Goal: Use online tool/utility: Utilize a website feature to perform a specific function

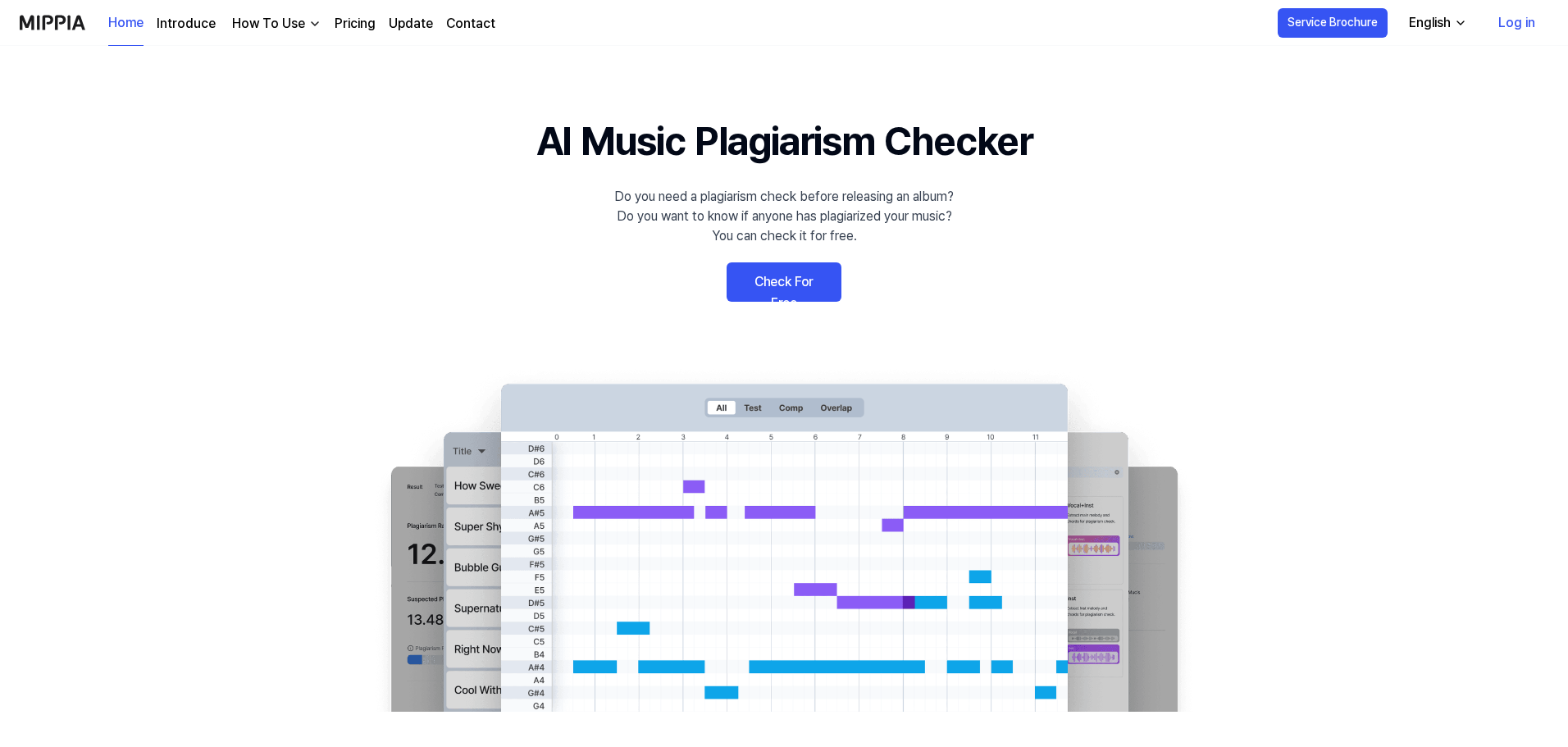
drag, startPoint x: 0, startPoint y: 0, endPoint x: 793, endPoint y: 278, distance: 840.3
click at [793, 278] on link "Check For Free" at bounding box center [784, 282] width 114 height 39
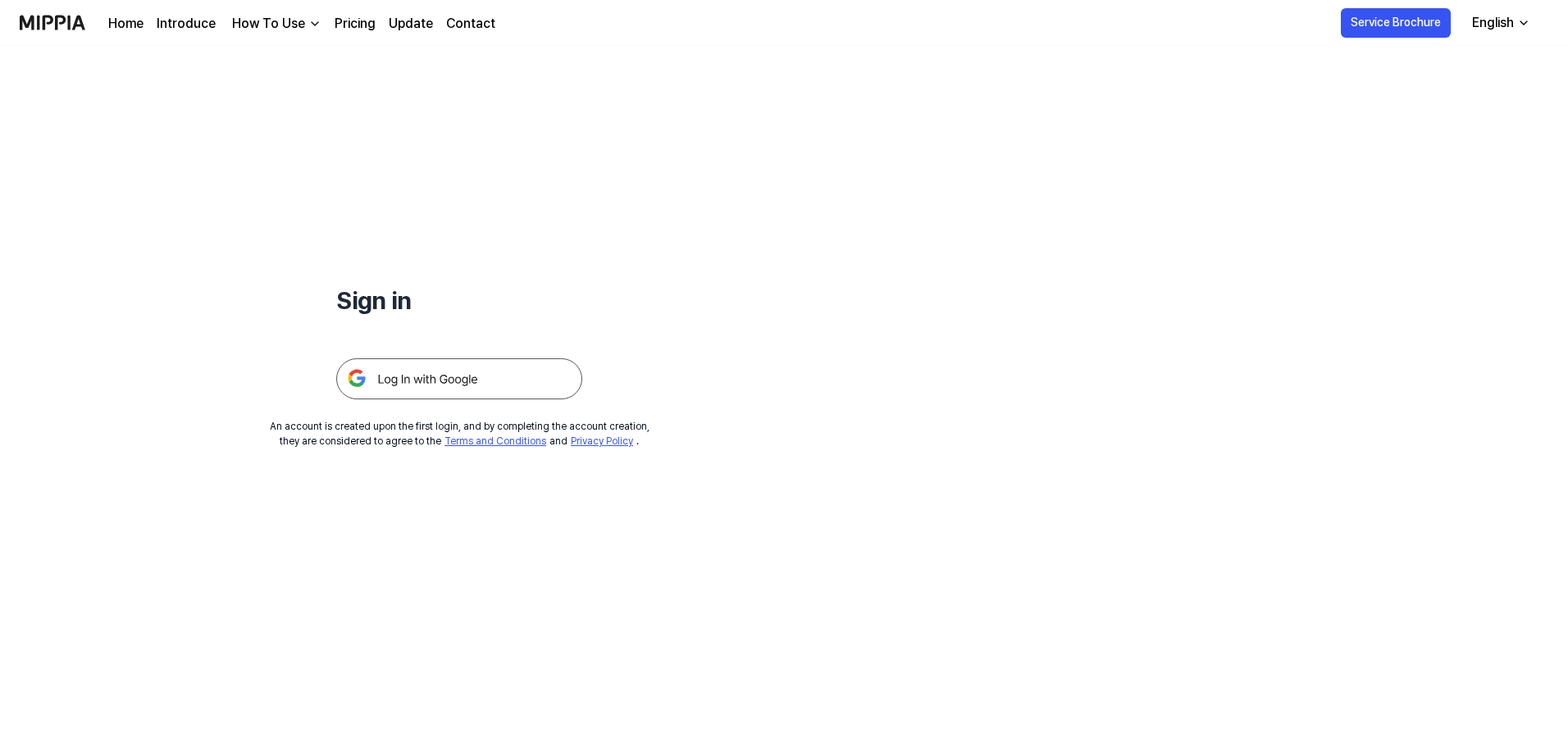
click at [472, 386] on img at bounding box center [459, 379] width 246 height 41
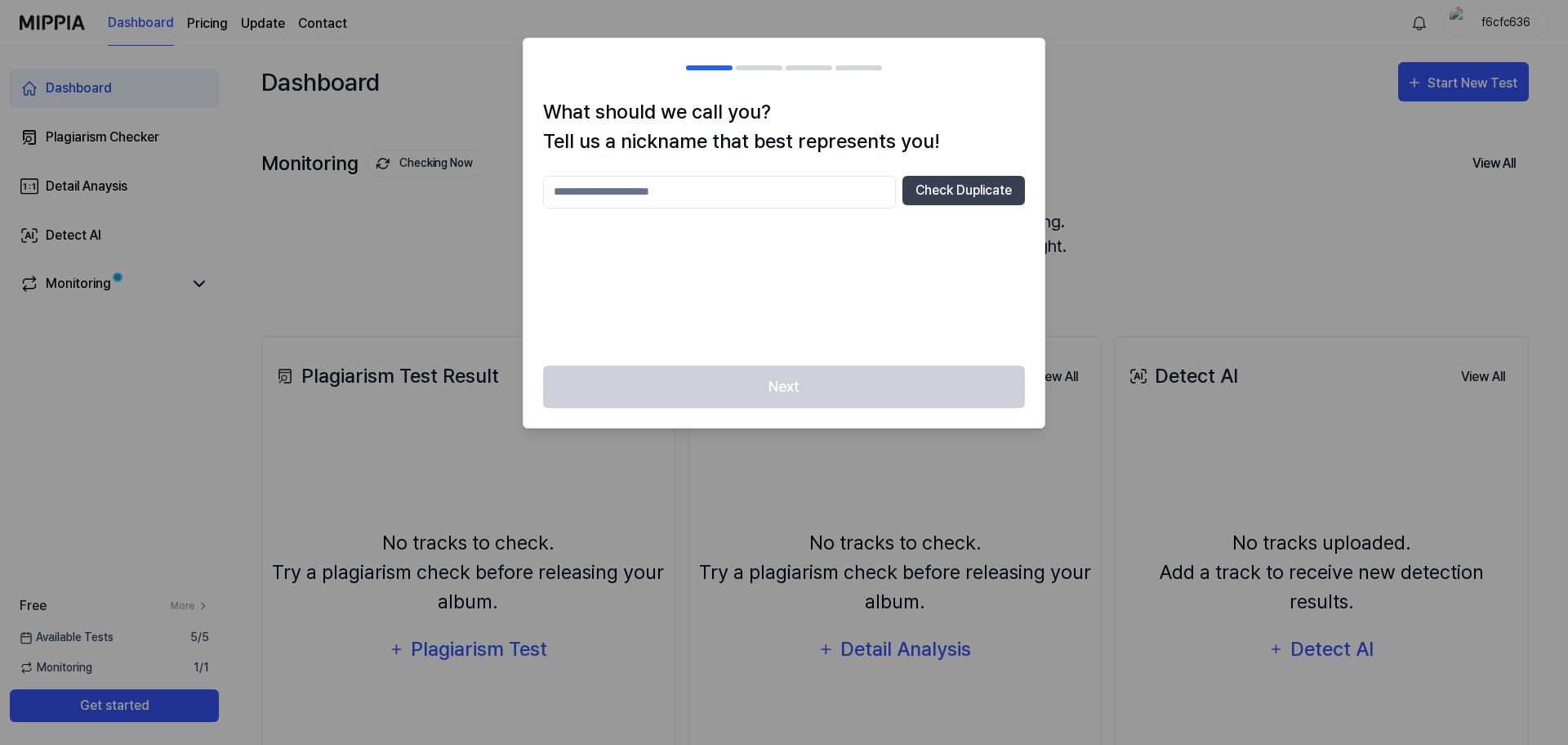
drag, startPoint x: 851, startPoint y: 377, endPoint x: 825, endPoint y: 252, distance: 127.7
click at [852, 374] on div "Next" at bounding box center [784, 396] width 521 height 63
click at [777, 210] on div "Check Duplicate" at bounding box center [784, 260] width 482 height 170
click at [767, 198] on input "text" at bounding box center [719, 192] width 353 height 33
type input "*********"
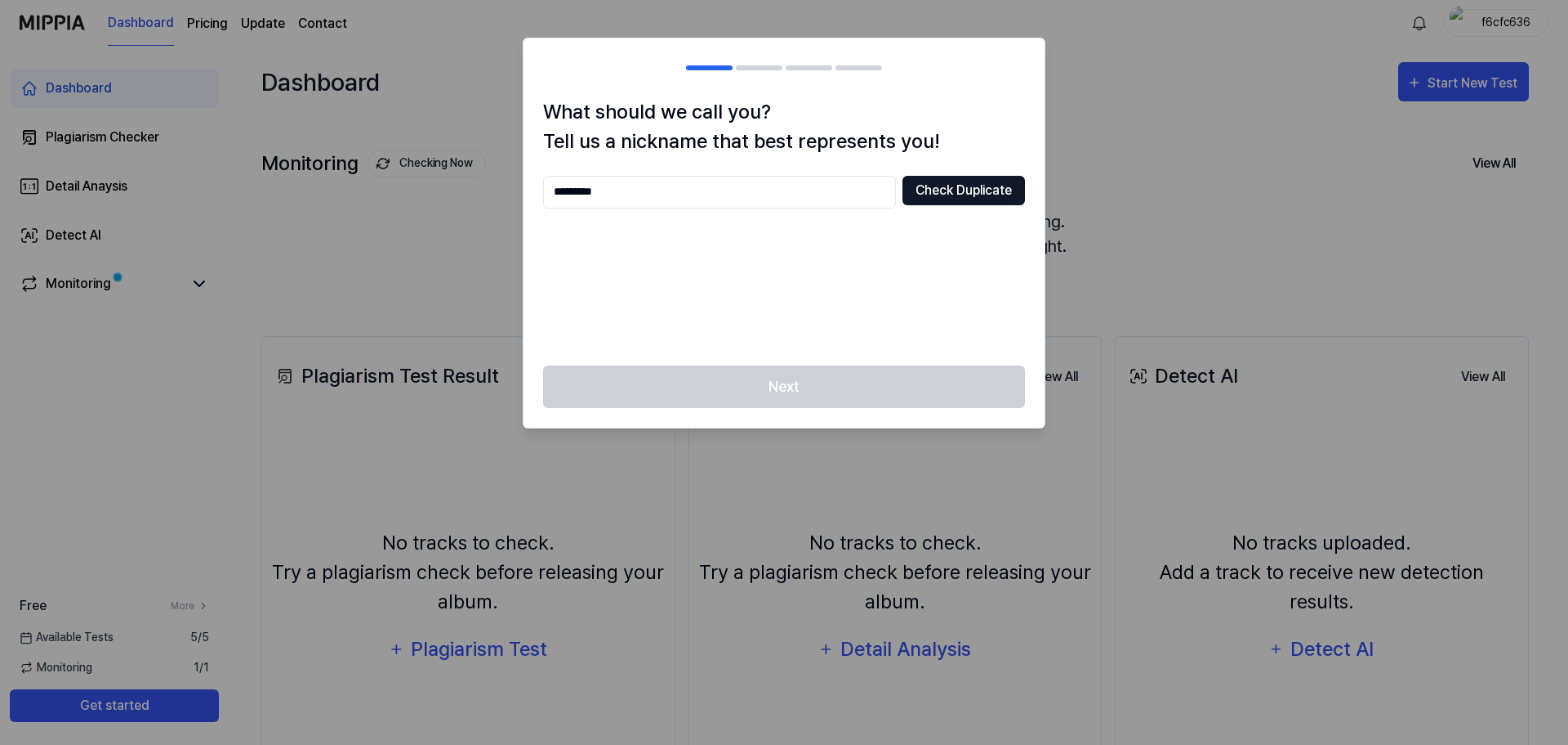
click at [958, 183] on button "Check Duplicate" at bounding box center [964, 190] width 123 height 29
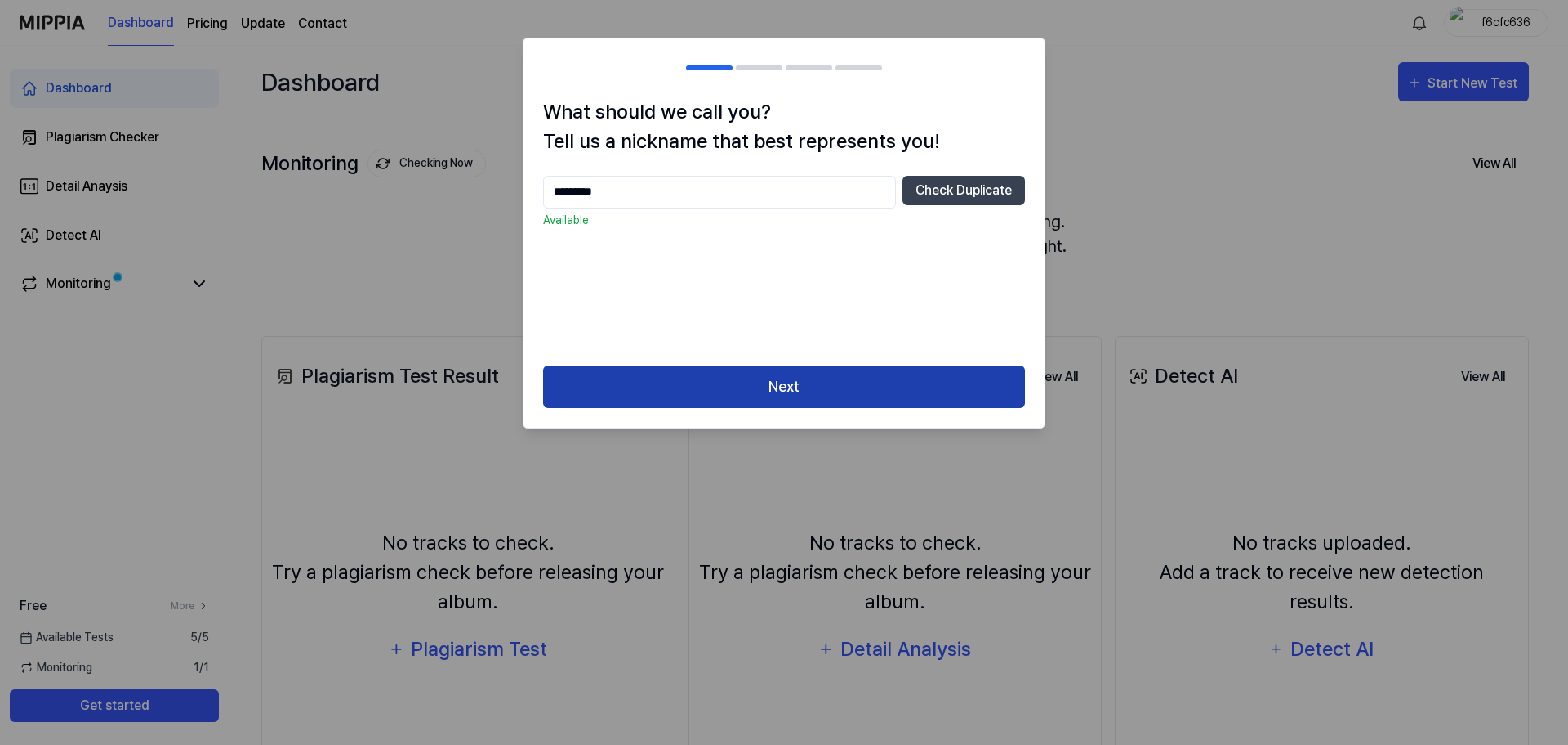
click at [805, 368] on button "Next" at bounding box center [784, 387] width 482 height 43
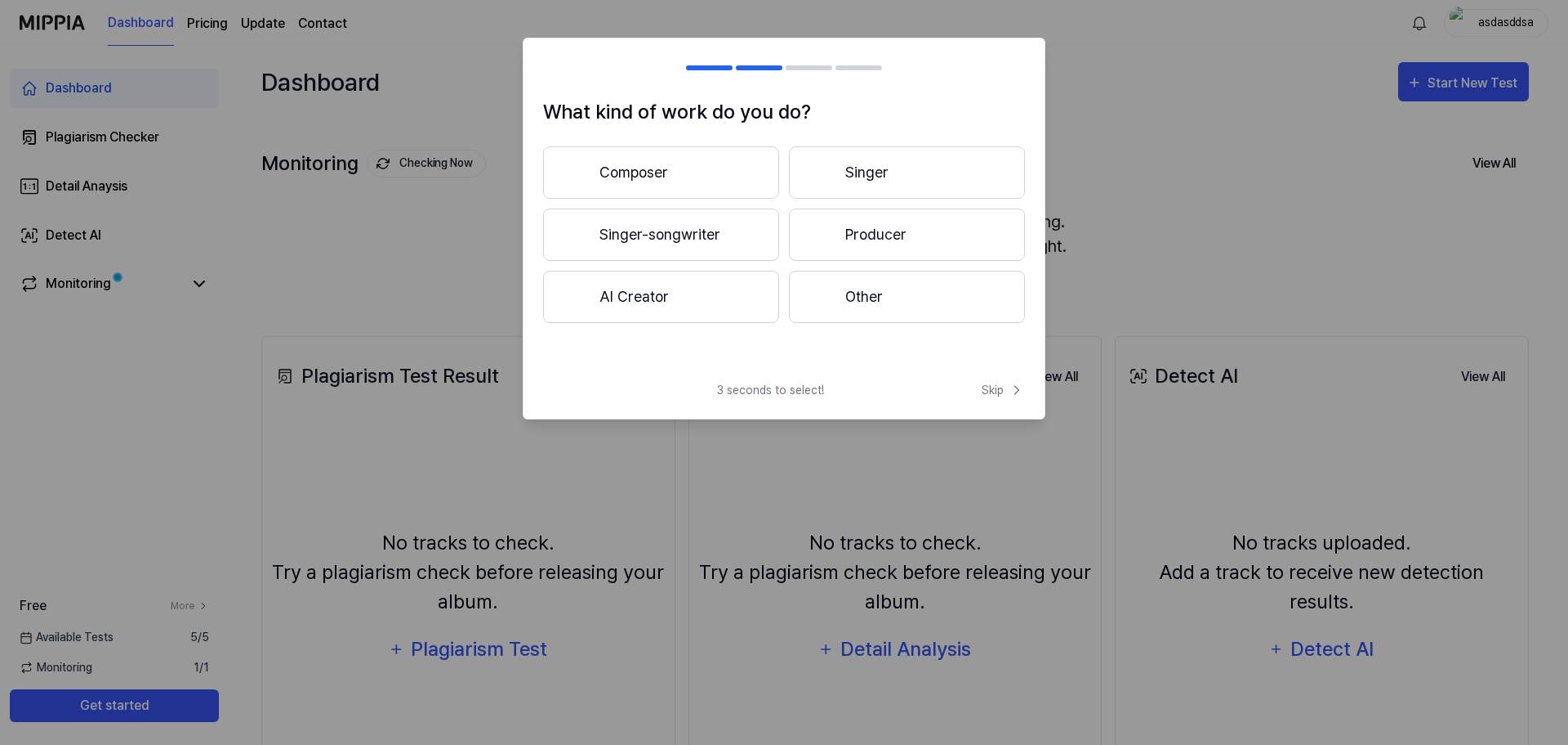
click at [681, 190] on button "Composer" at bounding box center [661, 172] width 237 height 53
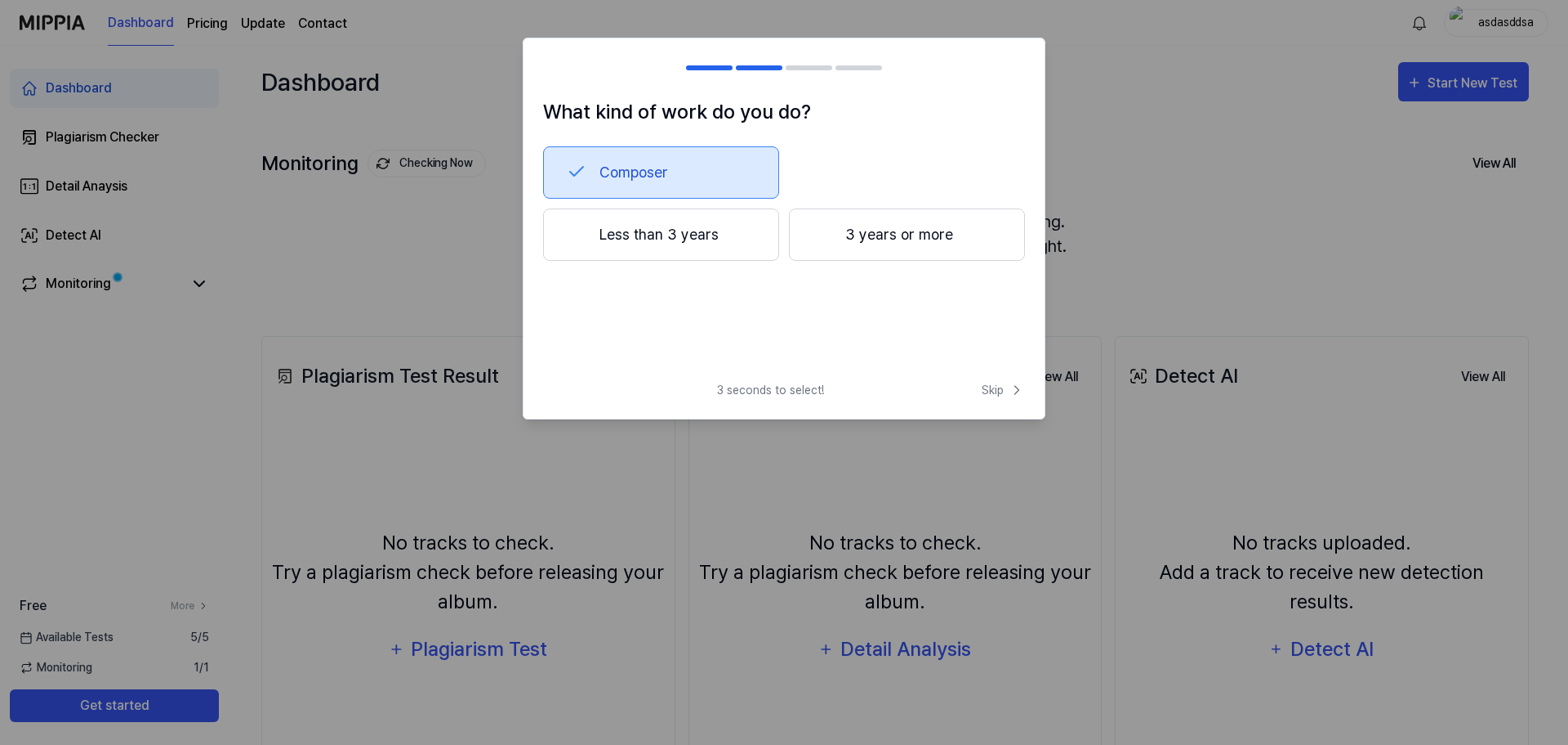
click at [857, 241] on button "3 years or more" at bounding box center [907, 235] width 237 height 53
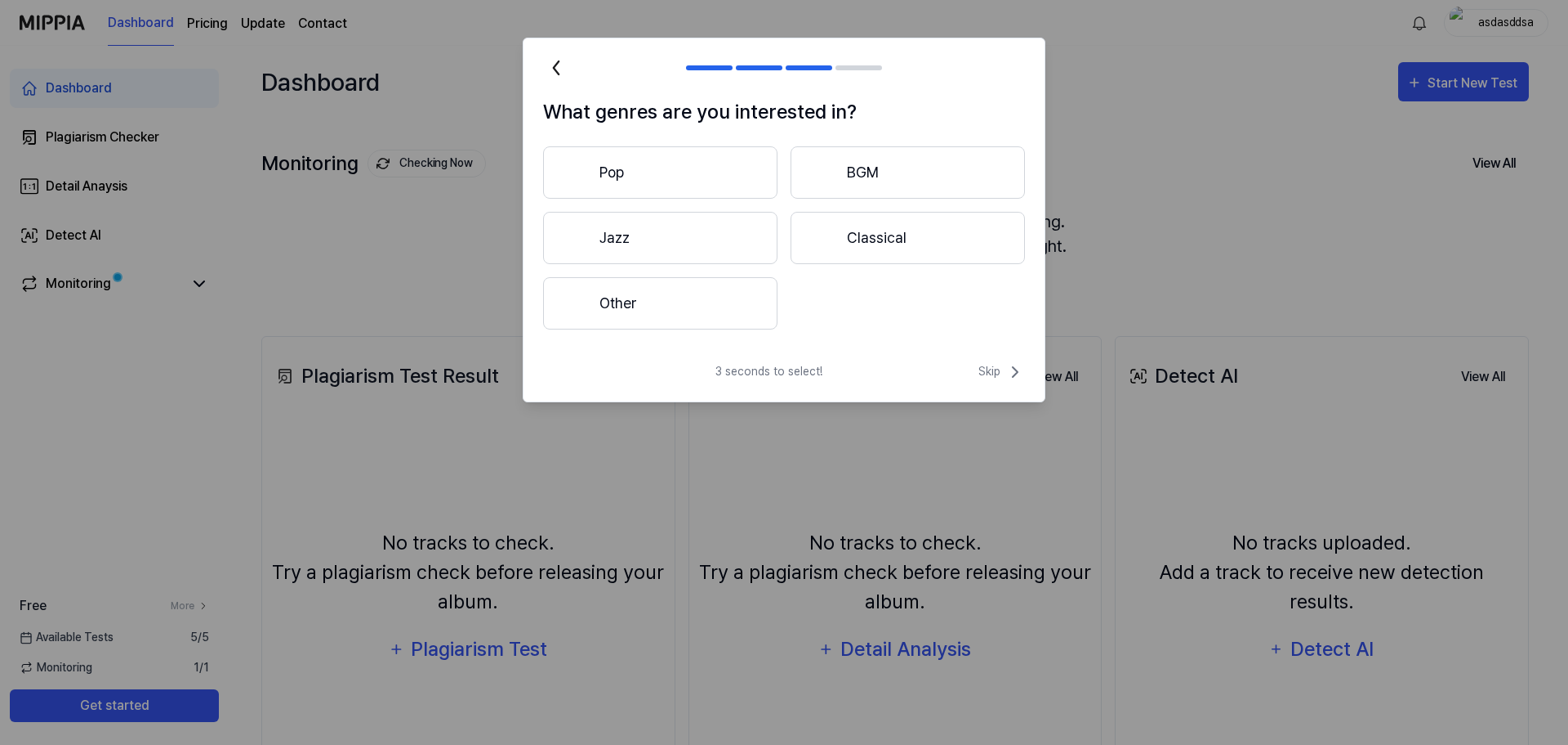
click at [663, 181] on button "Pop" at bounding box center [660, 172] width 235 height 53
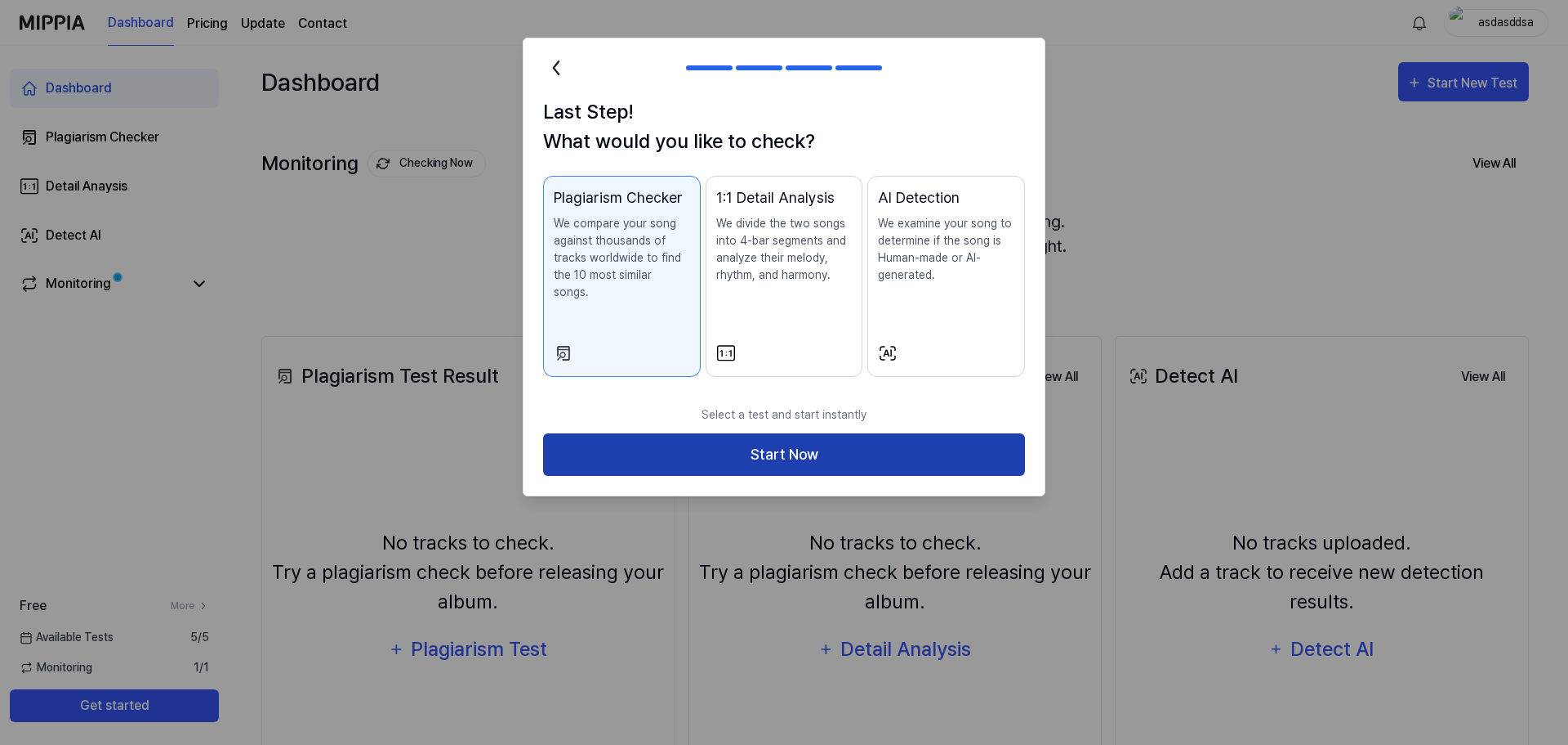
click at [775, 435] on button "Start Now" at bounding box center [784, 455] width 482 height 43
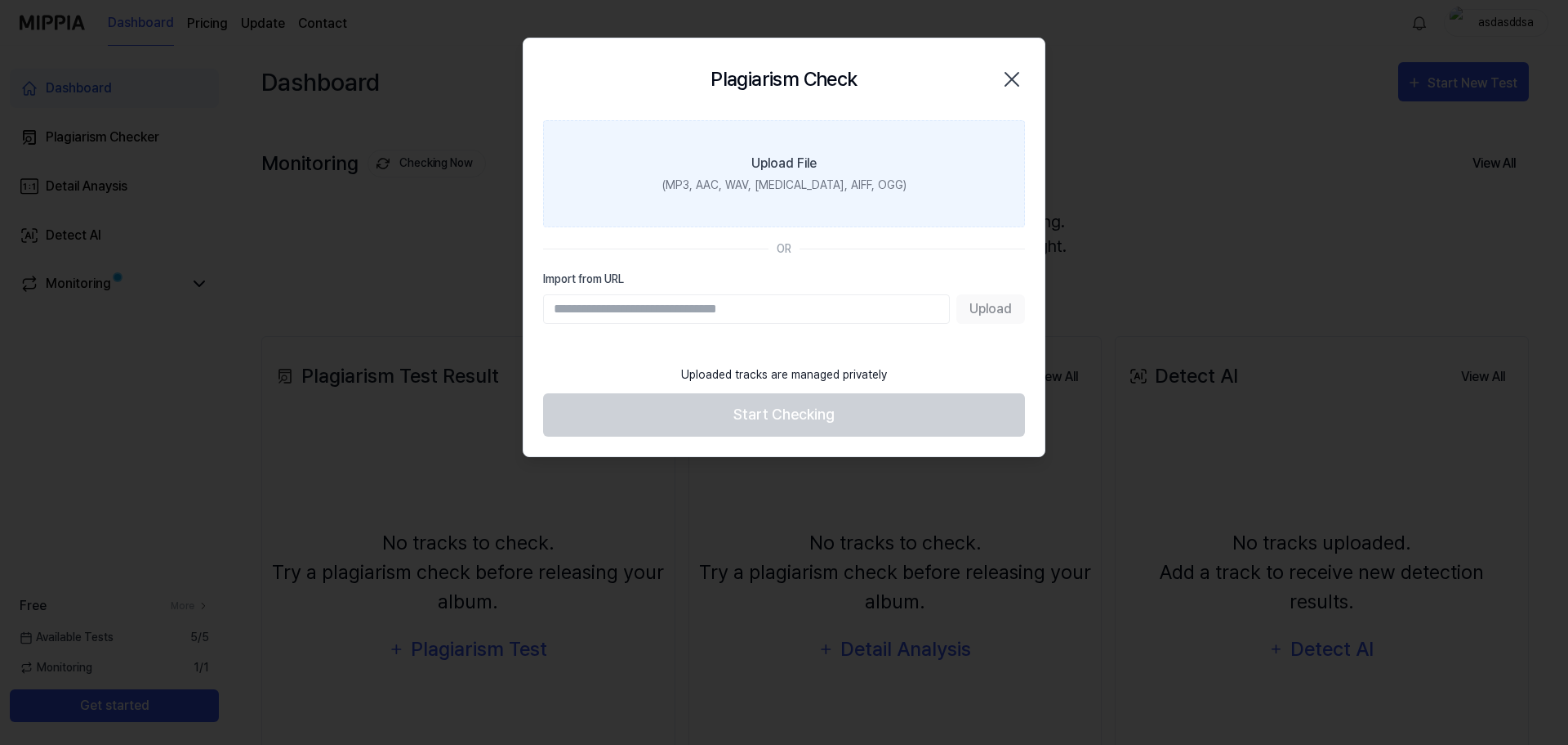
click at [782, 187] on div "(MP3, AAC, WAV, [MEDICAL_DATA], AIFF, OGG)" at bounding box center [784, 185] width 244 height 18
click at [0, 0] on input "Upload File (MP3, AAC, WAV, [MEDICAL_DATA], AIFF, OGG)" at bounding box center [0, 0] width 0 height 0
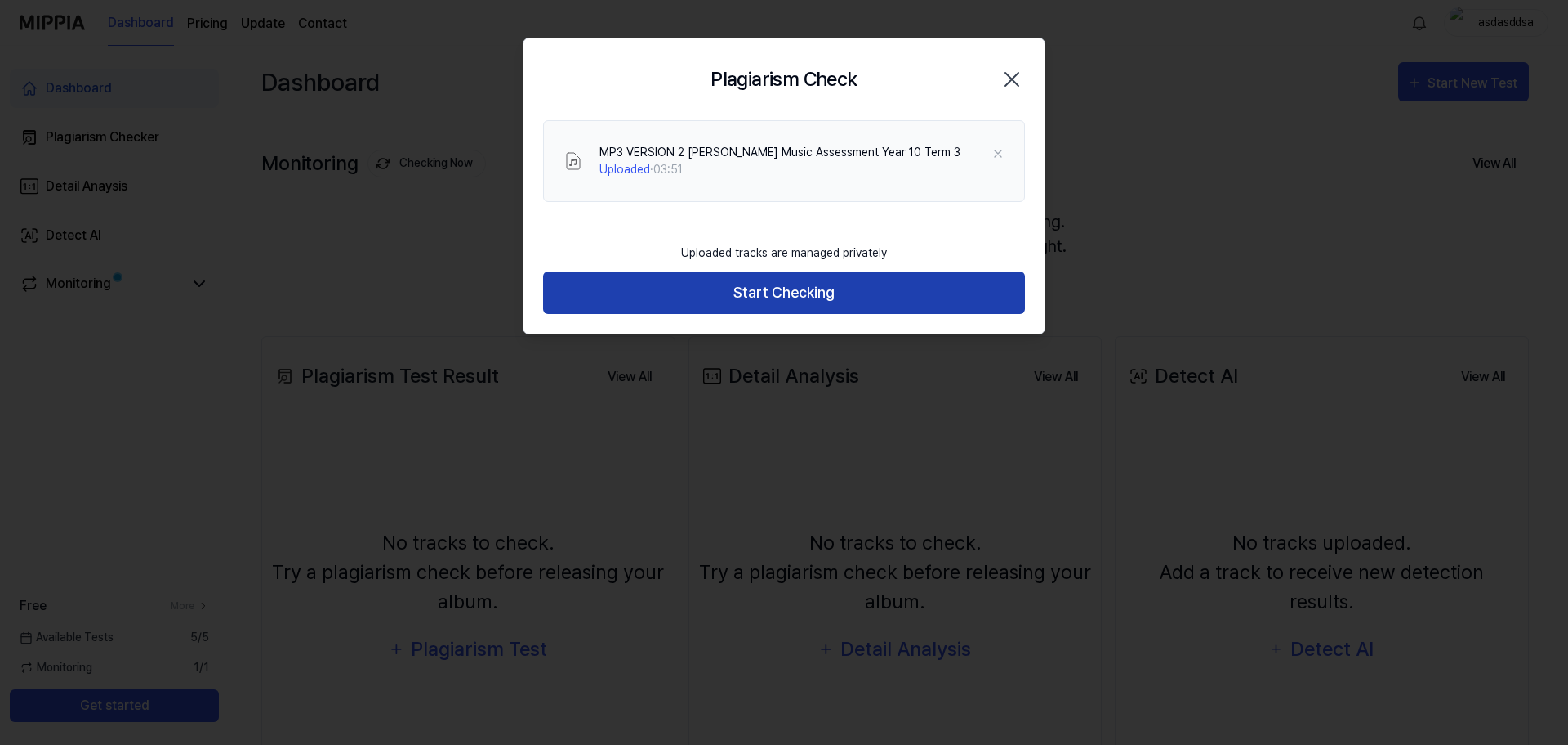
click at [701, 292] on button "Start Checking" at bounding box center [784, 293] width 482 height 43
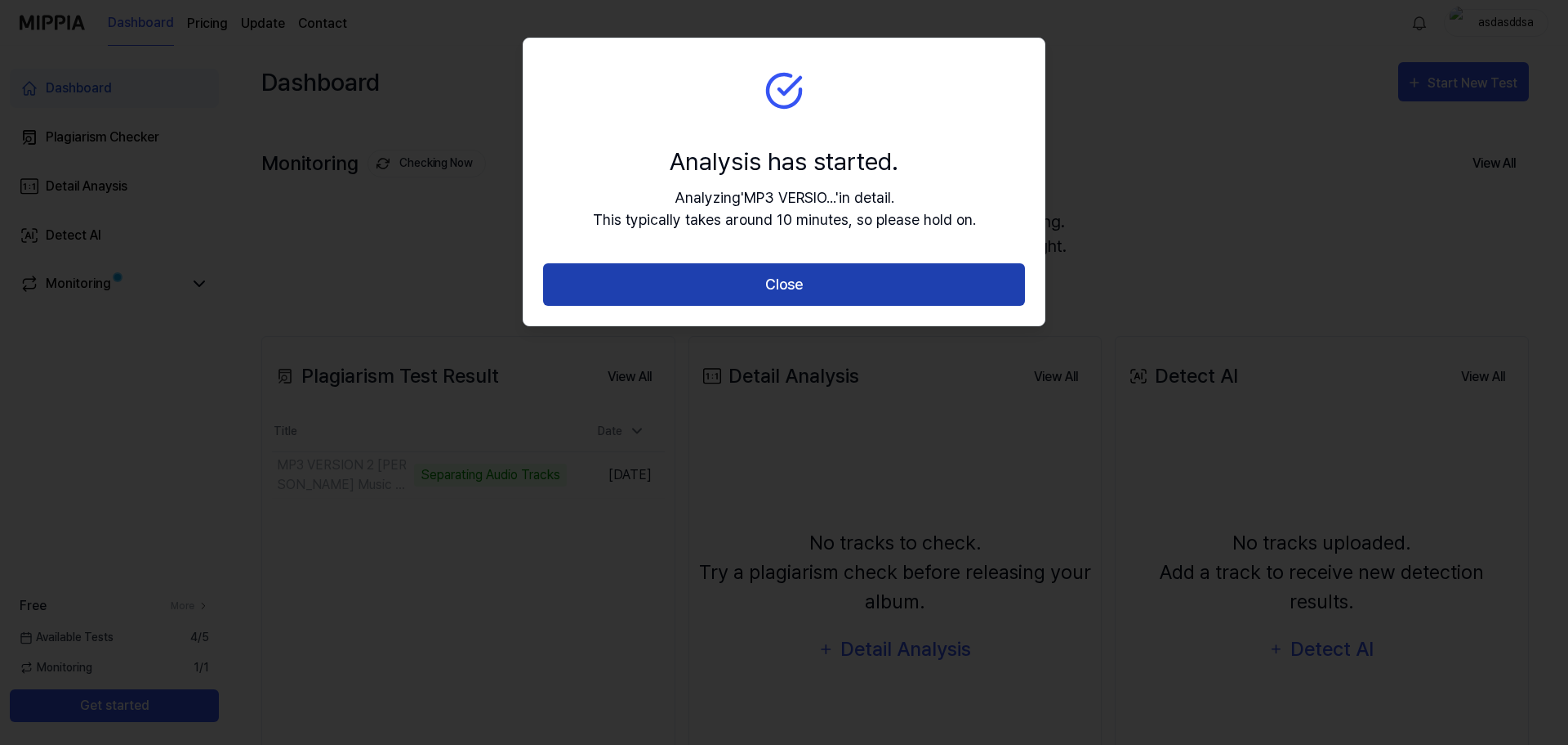
click at [713, 279] on button "Close" at bounding box center [784, 284] width 482 height 43
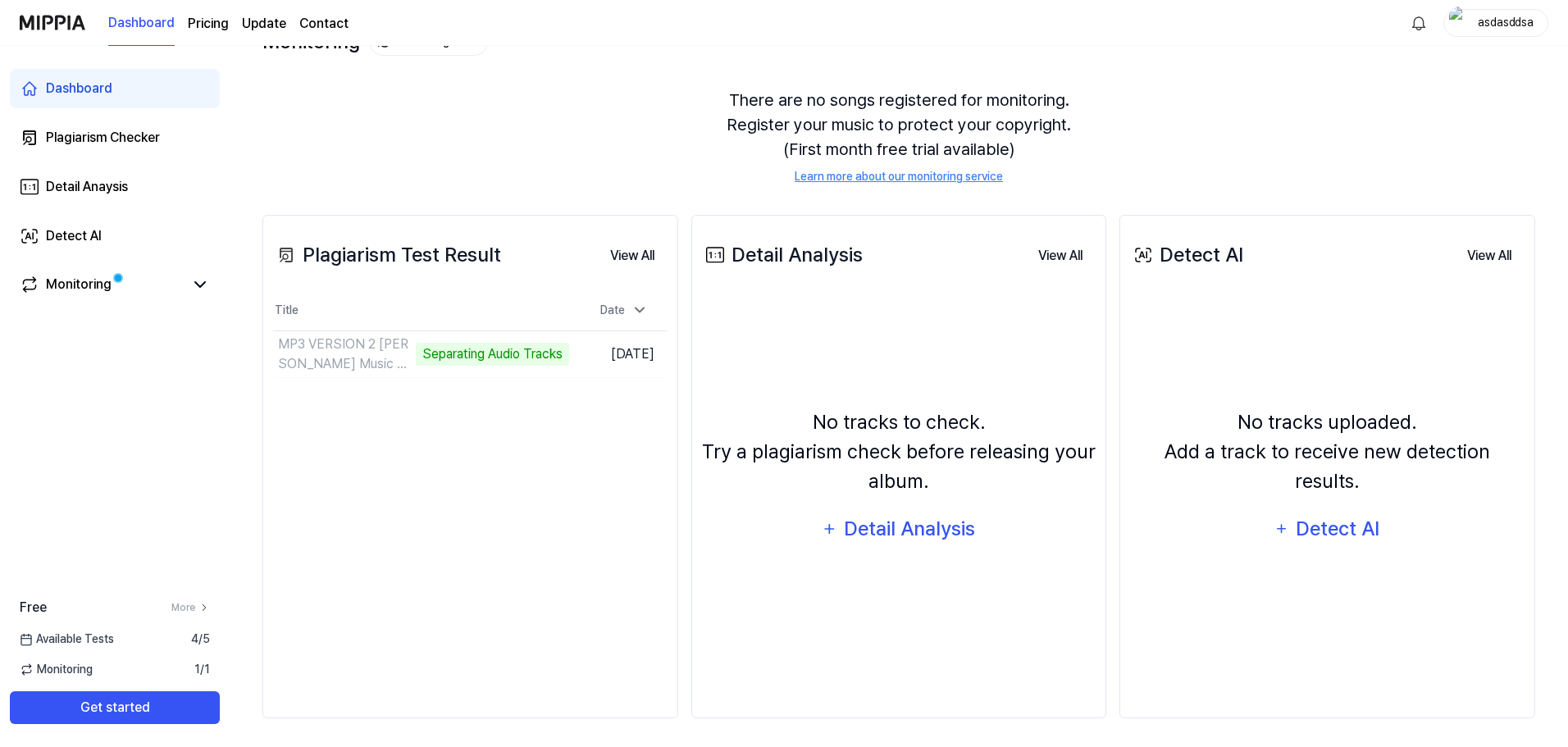
scroll to position [126, 0]
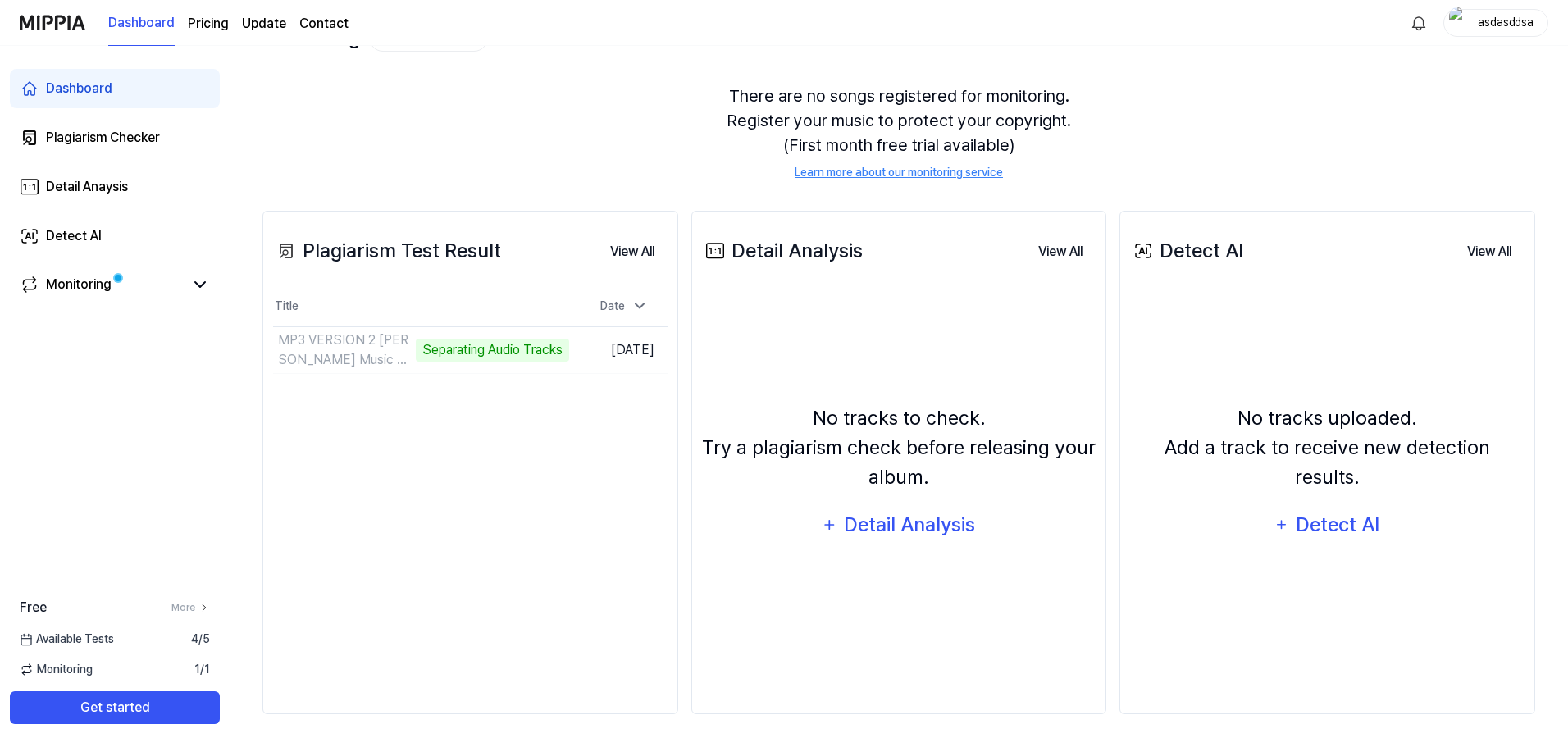
click at [629, 447] on div "Plagiarism Test Result View All Plagiarism Test Result Title Date MP3 VERSION 2…" at bounding box center [470, 462] width 415 height 503
click at [625, 496] on div "Plagiarism Test Result View All Plagiarism Test Result Title Date MP3 VERSION 2…" at bounding box center [470, 462] width 415 height 503
click at [522, 353] on td "MP3 VERSION 2 [PERSON_NAME] Music Assessment Year 10 Term 3 Analyze Music Notes…" at bounding box center [420, 350] width 296 height 46
click at [177, 283] on link "Monitoring" at bounding box center [102, 284] width 164 height 20
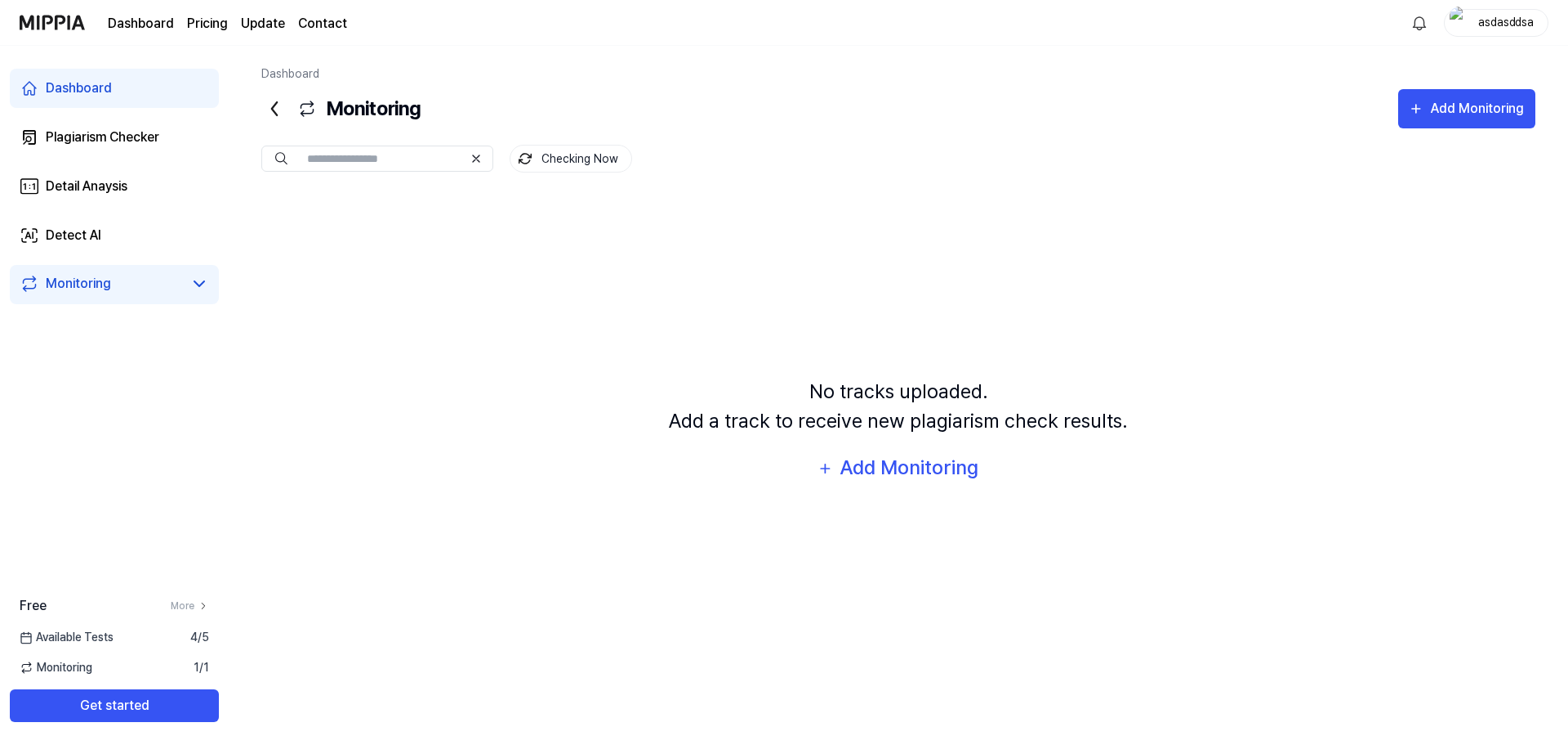
click at [117, 92] on link "Dashboard" at bounding box center [114, 88] width 209 height 39
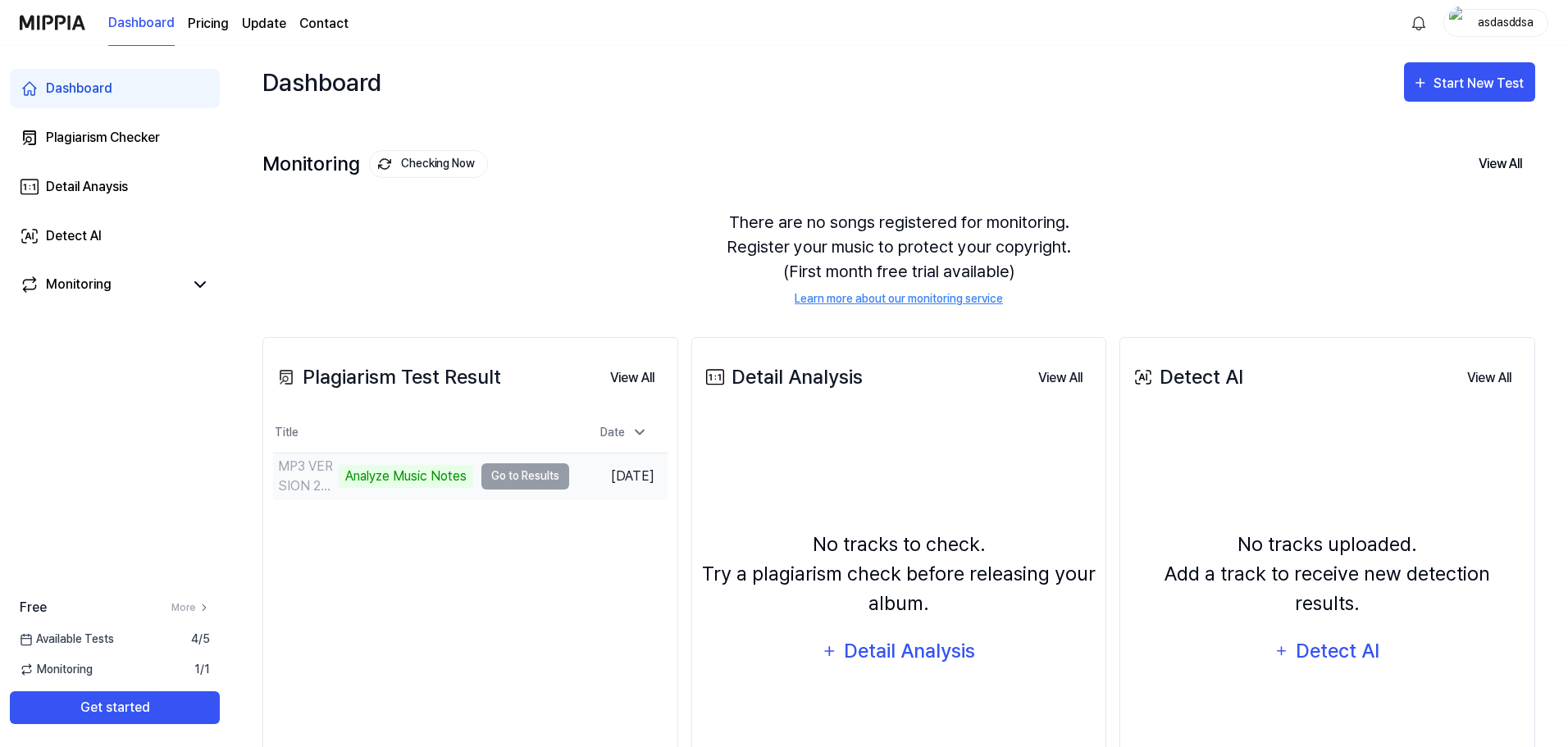
click at [502, 479] on td "MP3 VERSION 2 [PERSON_NAME] Music Assessment Year 10 Term 3 Analyze Music Notes…" at bounding box center [420, 476] width 296 height 46
click at [456, 479] on div "Analyze Music Notes" at bounding box center [406, 476] width 135 height 22
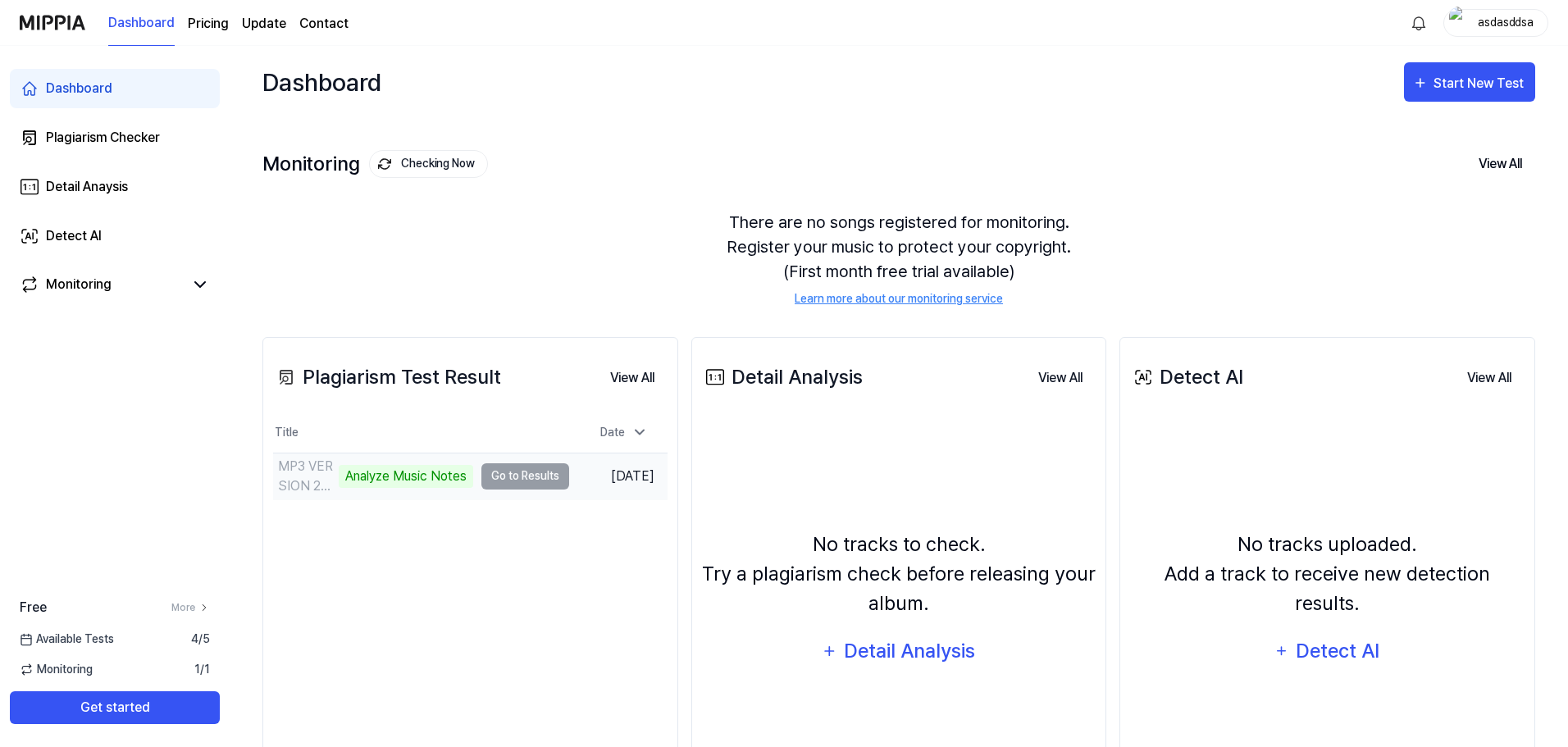
click at [436, 476] on div "Analyze Music Notes" at bounding box center [406, 476] width 135 height 22
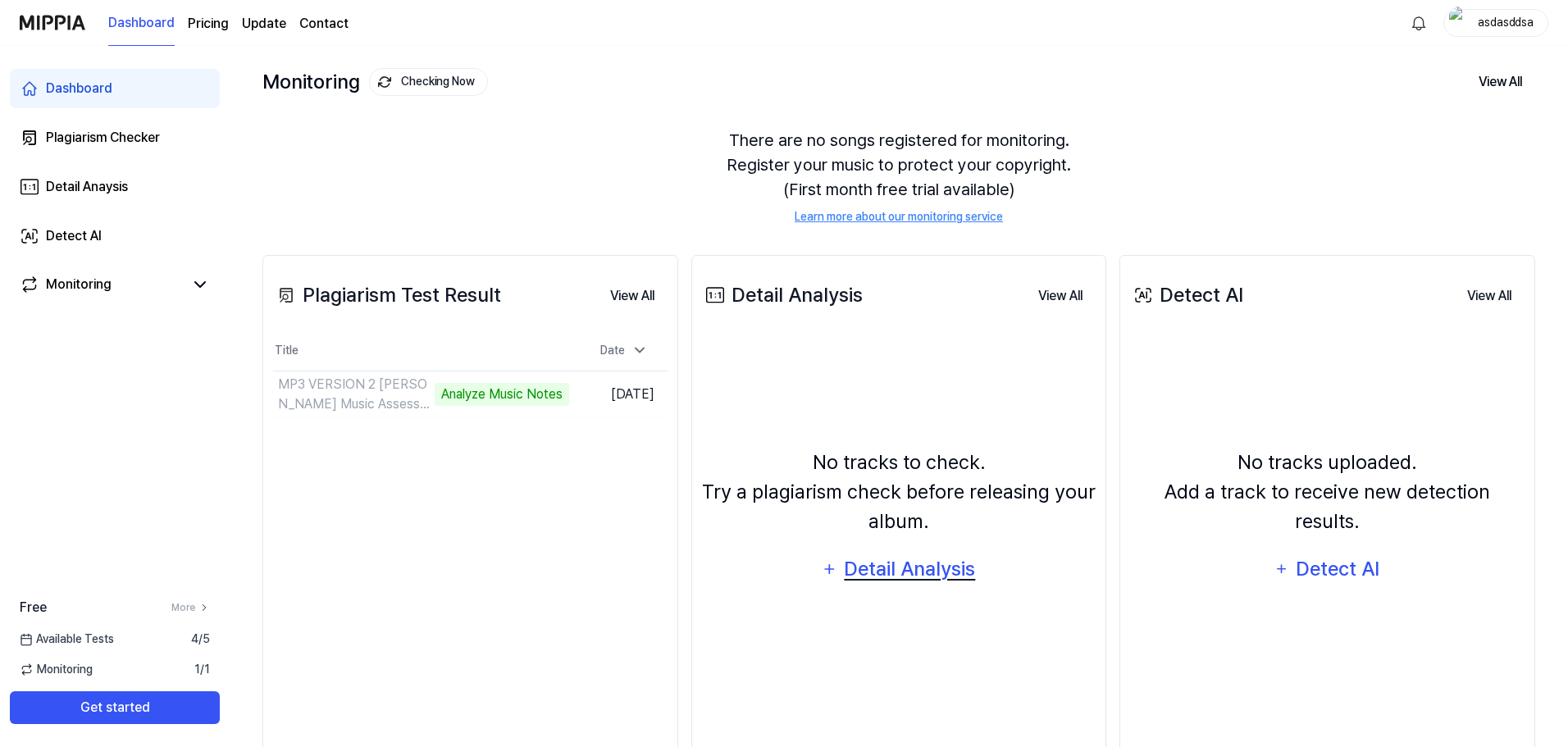
click at [920, 573] on div "Detail Analysis" at bounding box center [910, 568] width 134 height 31
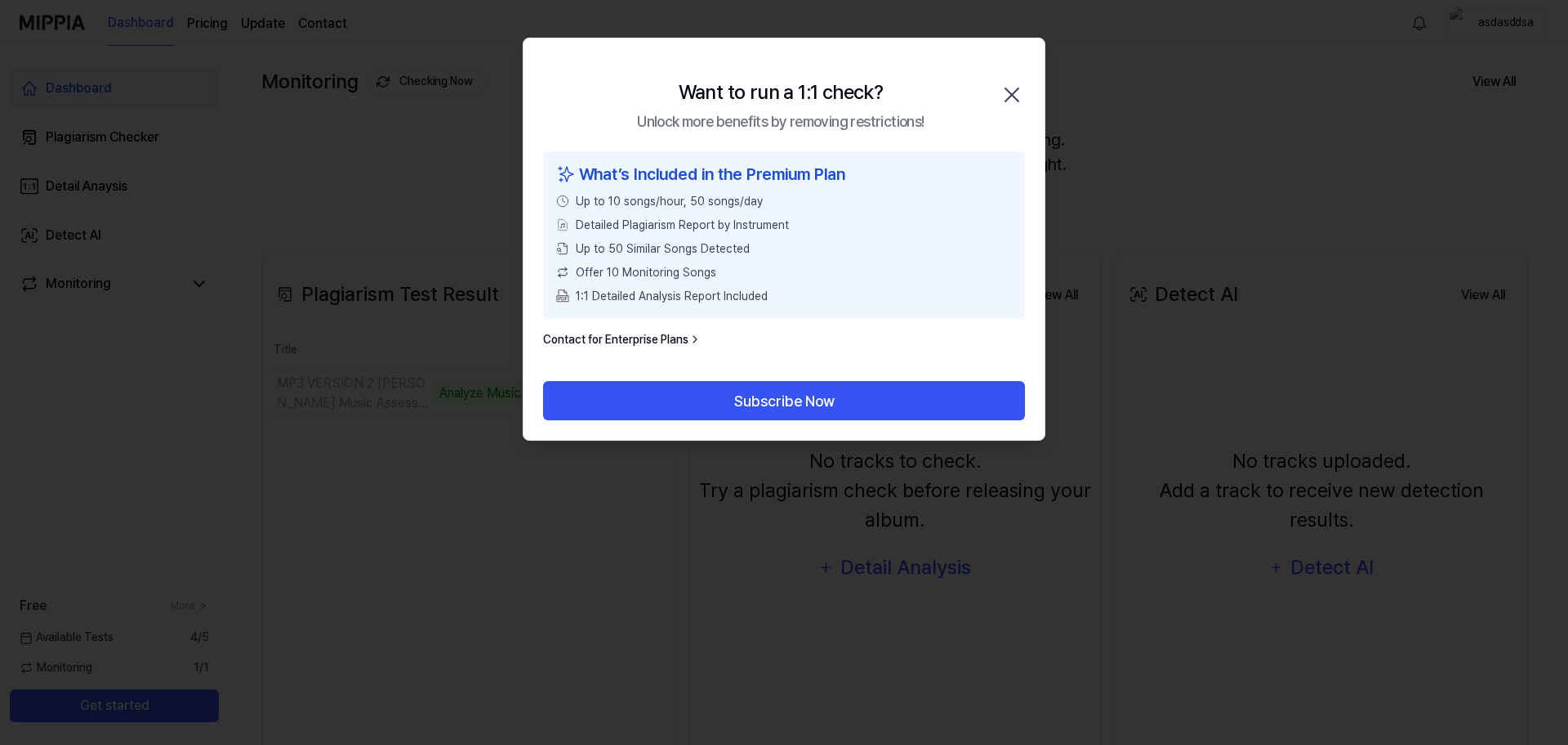
click at [1015, 90] on icon "button" at bounding box center [1011, 94] width 26 height 26
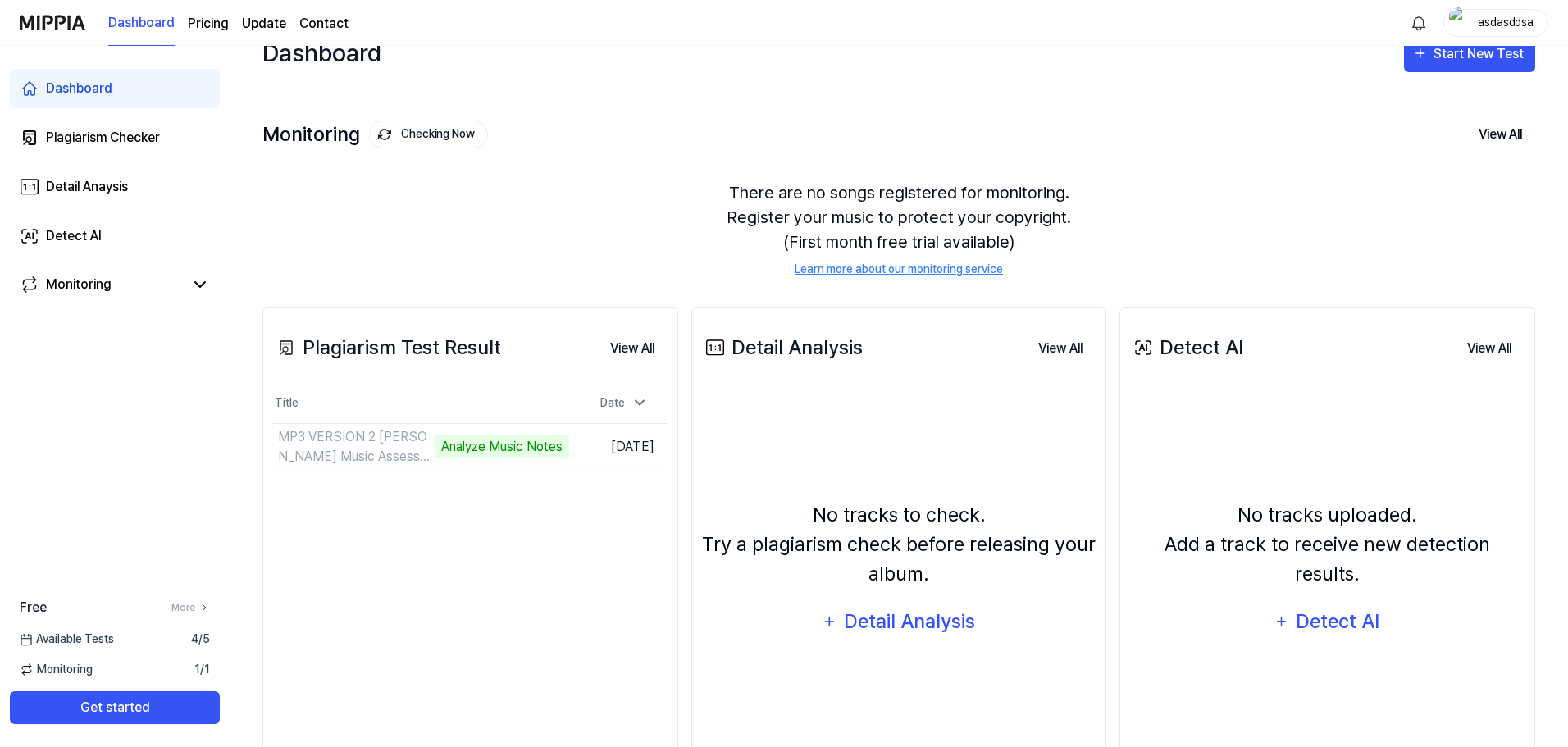
scroll to position [0, 0]
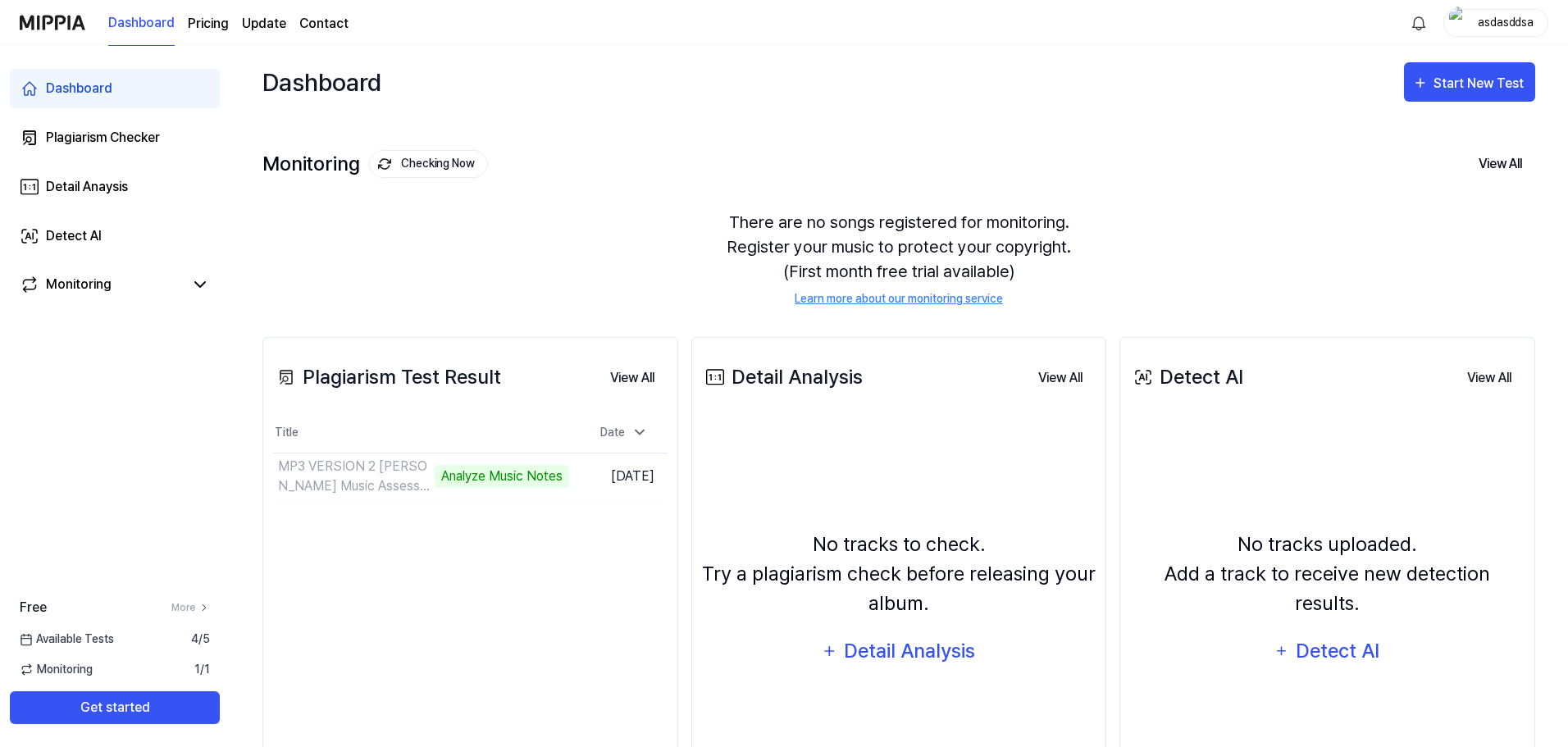
click at [747, 397] on div "Detail Analysis View All" at bounding box center [899, 377] width 395 height 46
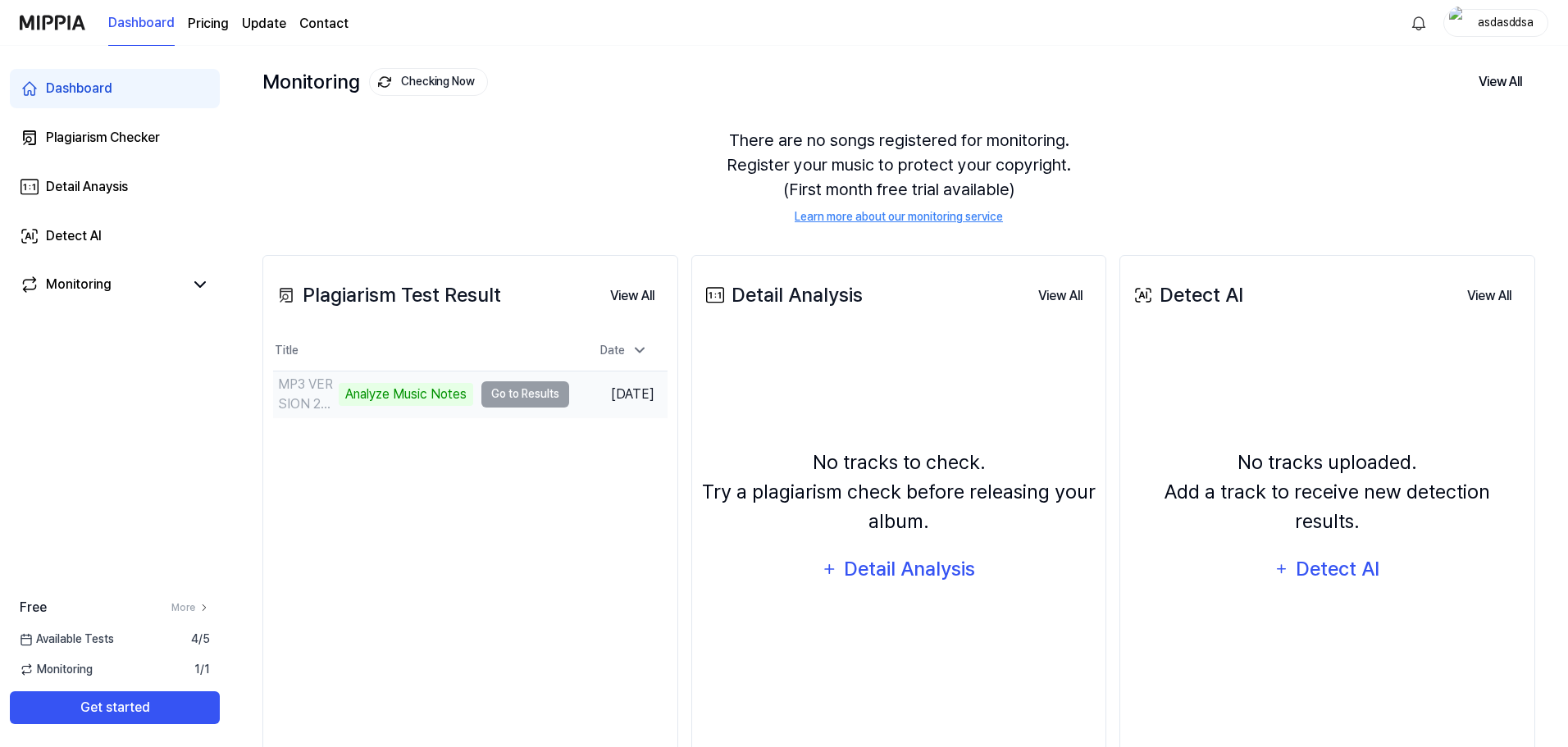
click at [353, 406] on div "MP3 VERSION 2 [PERSON_NAME] Music Assessment Year 10 Term 3 Analyze Music Notes" at bounding box center [372, 394] width 200 height 39
click at [360, 395] on div "Analyze Music Notes" at bounding box center [406, 394] width 135 height 22
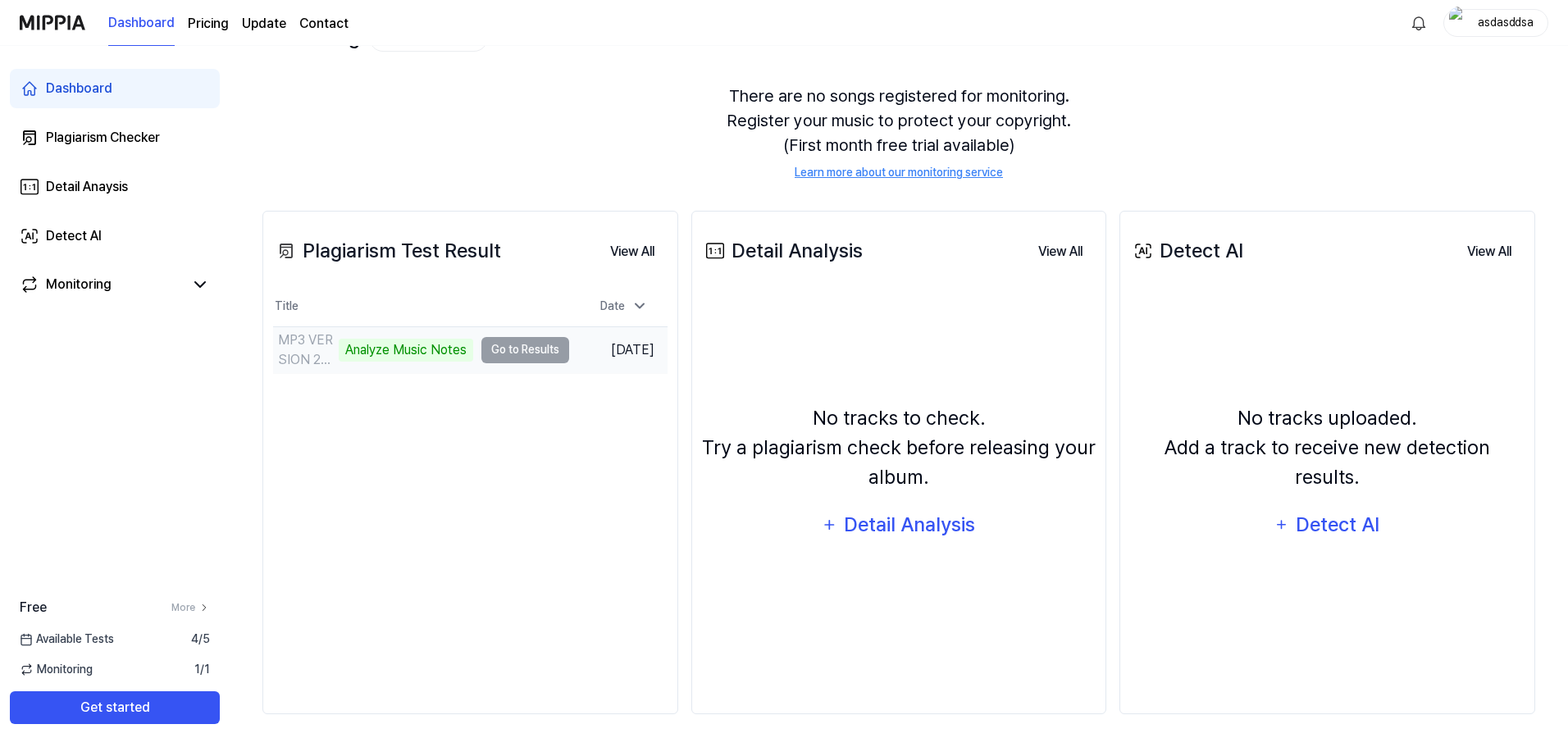
click at [388, 335] on div "MP3 VERSION 2 [PERSON_NAME] Music Assessment Year 10 Term 3 Analyze Music Notes" at bounding box center [372, 350] width 200 height 39
click at [426, 348] on div "Analyze Music Notes" at bounding box center [406, 350] width 135 height 22
click at [523, 353] on td "MP3 VERSION 2 [PERSON_NAME] Music Assessment Year 10 Term 3 Analyze Music Notes…" at bounding box center [420, 350] width 296 height 46
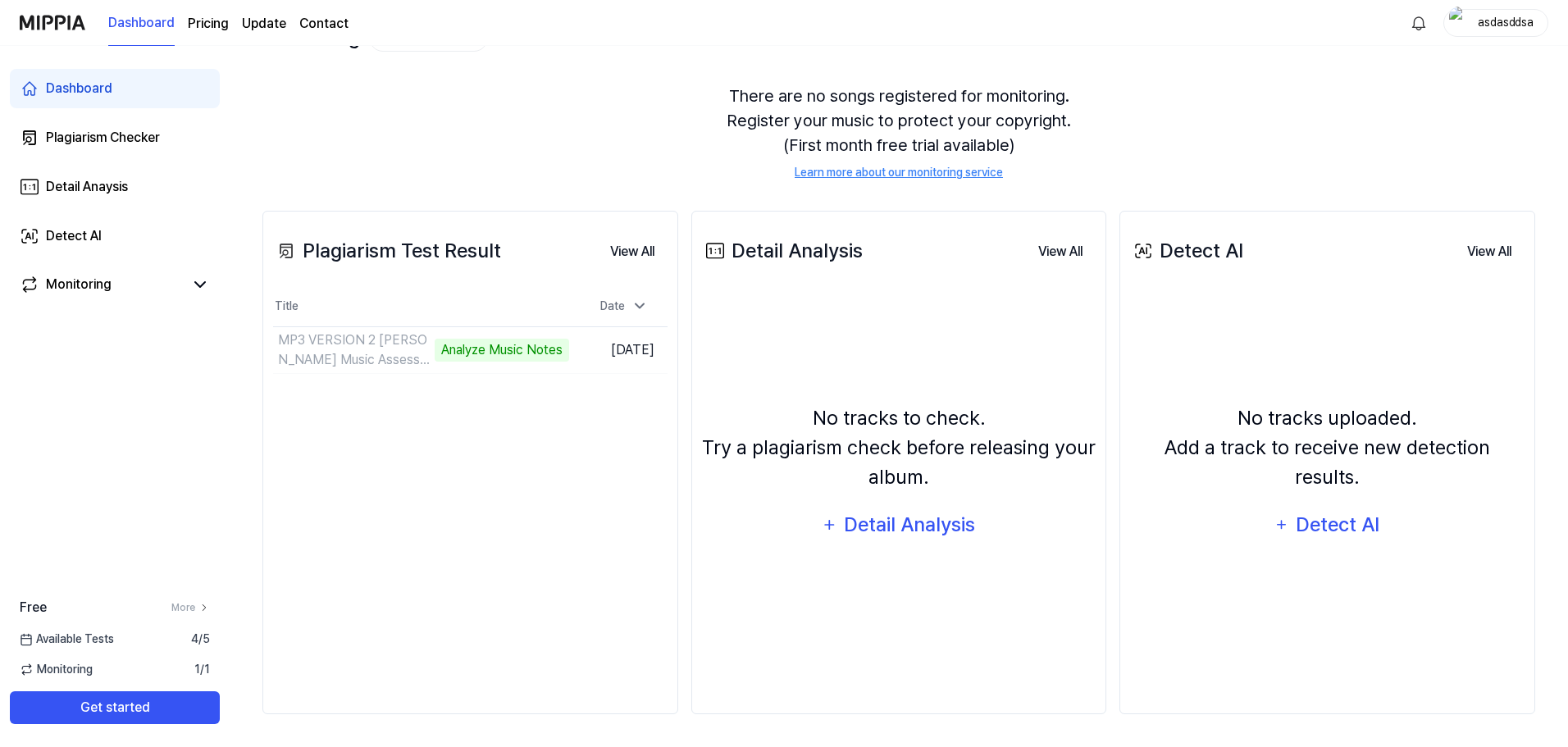
click at [492, 411] on div "Plagiarism Test Result View All Plagiarism Test Result Title Date MP3 VERSION 2…" at bounding box center [470, 462] width 415 height 503
click at [543, 348] on td "MP3 VERSION 2 [PERSON_NAME] Music Assessment Year 10 Term 3 26% Go to Results" at bounding box center [420, 350] width 296 height 46
